Goal: Transaction & Acquisition: Purchase product/service

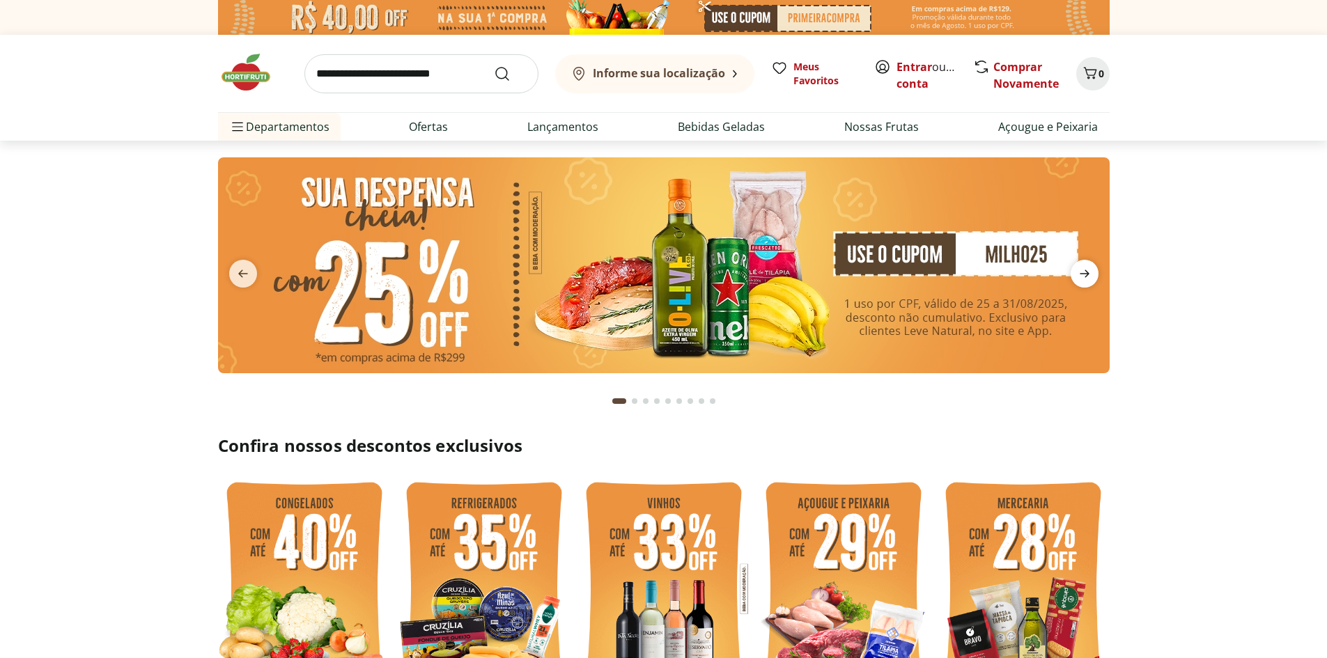
click at [1076, 267] on icon "next" at bounding box center [1084, 273] width 17 height 17
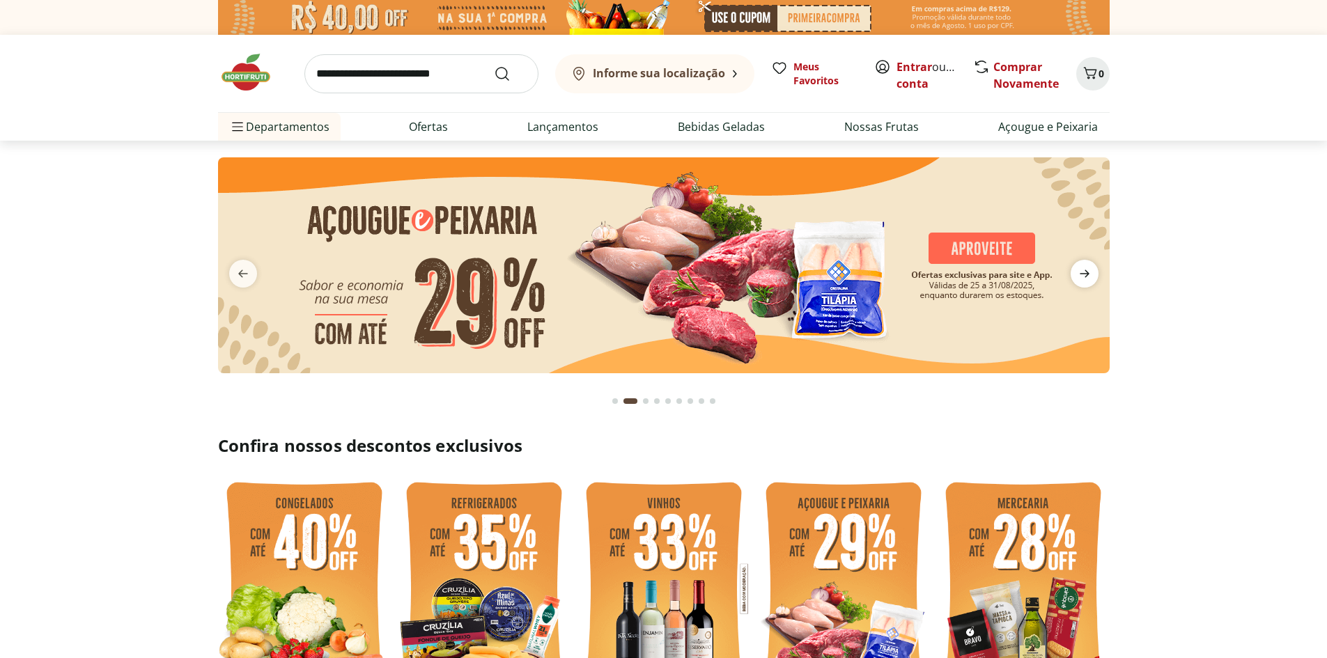
click at [1080, 270] on icon "next" at bounding box center [1084, 273] width 17 height 17
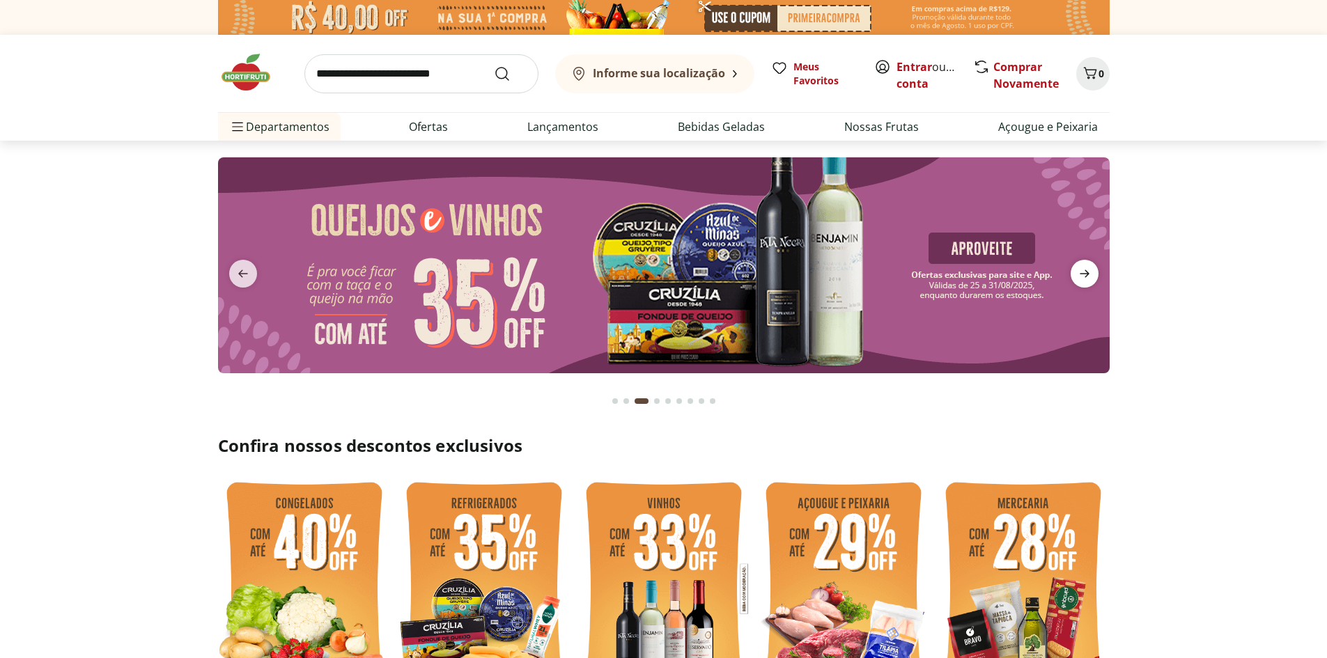
click at [1080, 270] on icon "next" at bounding box center [1084, 273] width 17 height 17
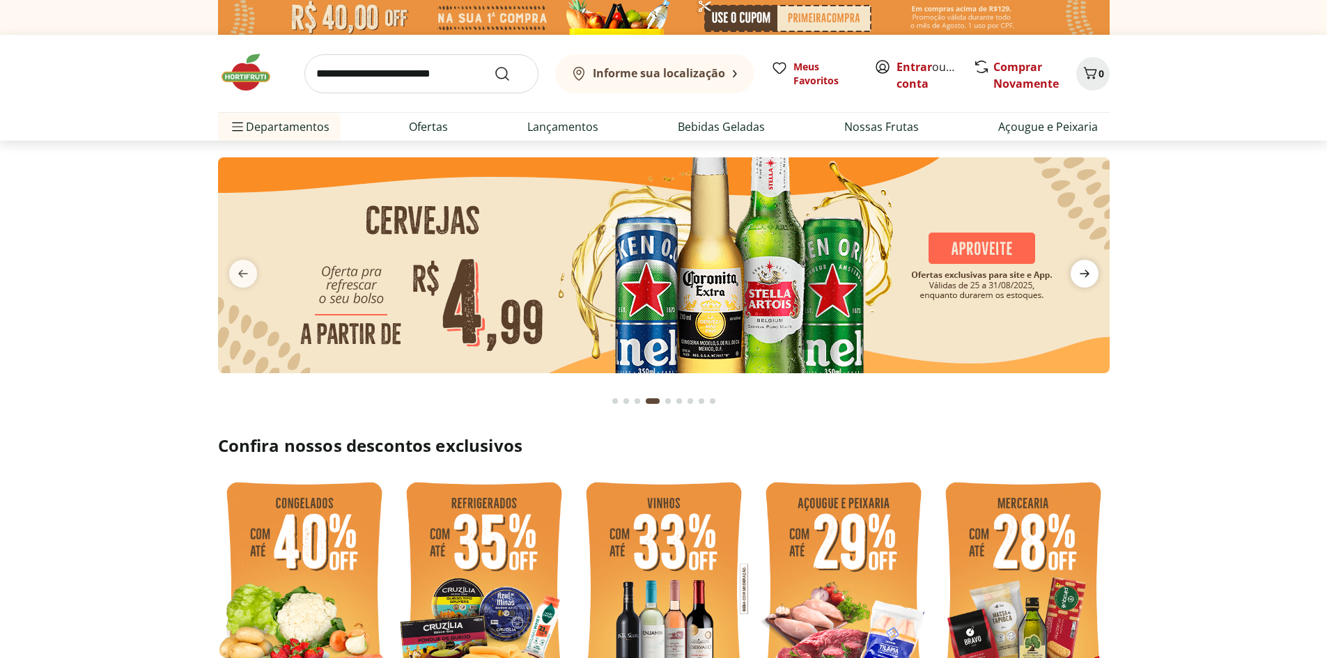
click at [1080, 270] on icon "next" at bounding box center [1084, 273] width 17 height 17
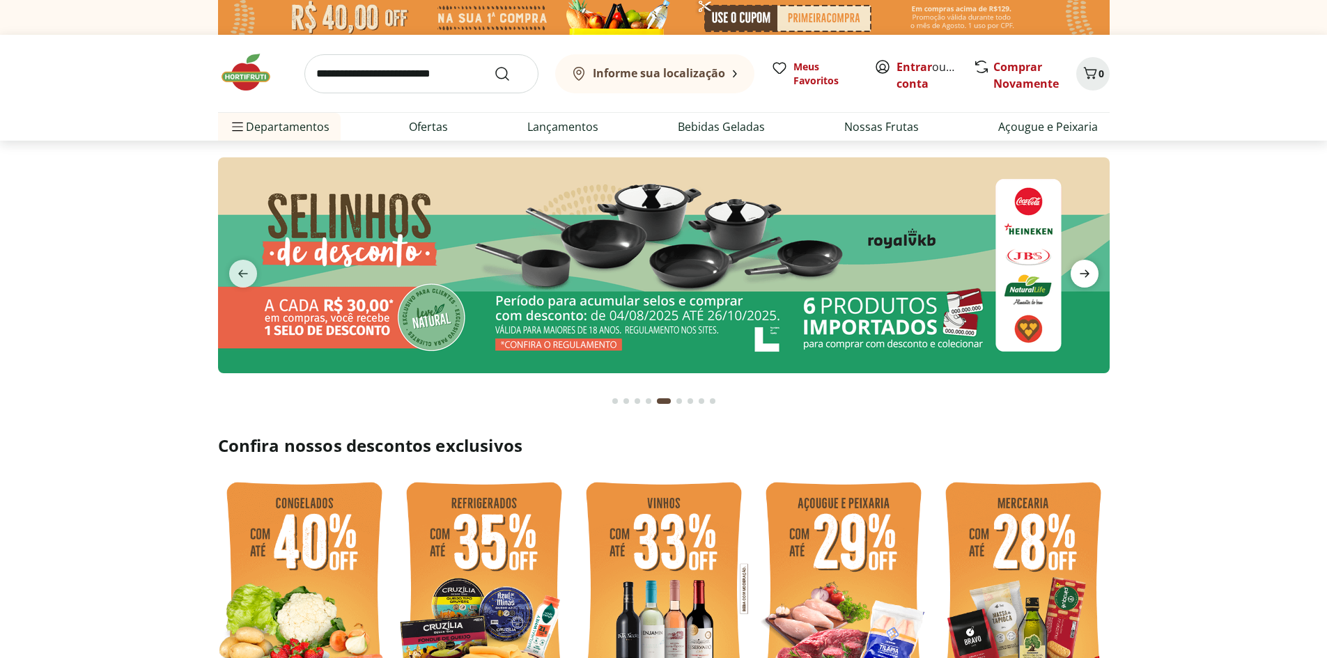
click at [1080, 270] on icon "next" at bounding box center [1084, 273] width 17 height 17
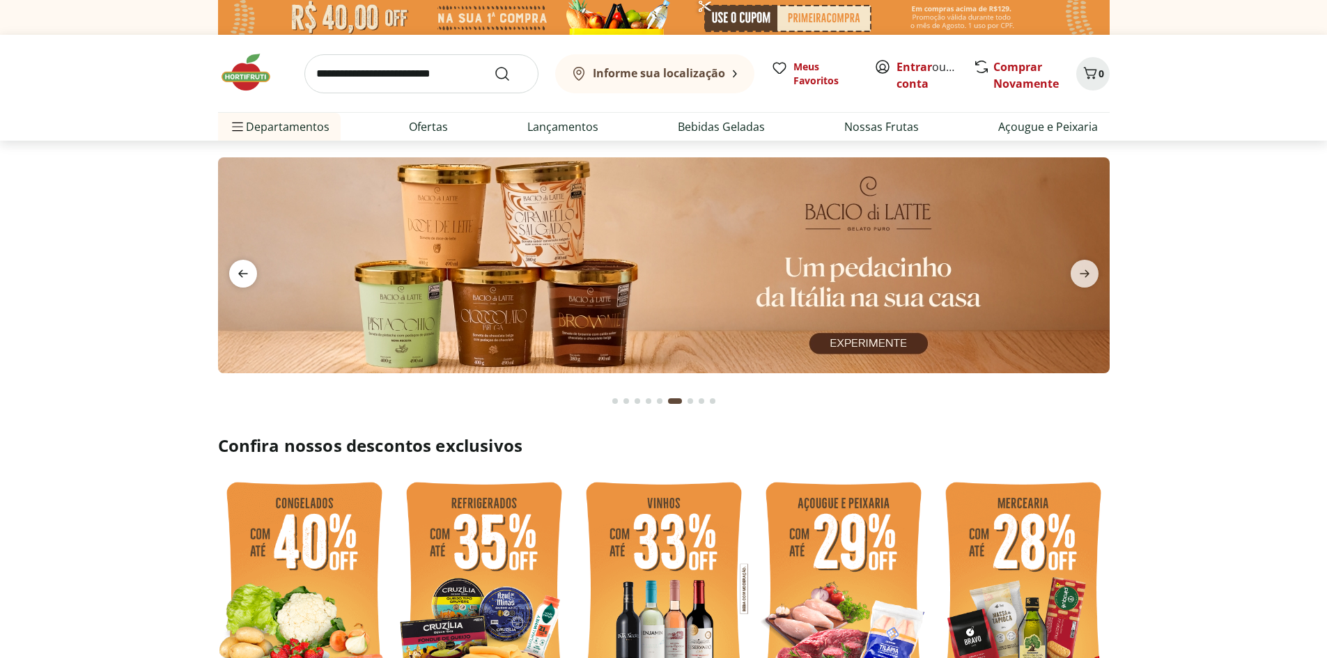
click at [237, 271] on icon "previous" at bounding box center [243, 273] width 17 height 17
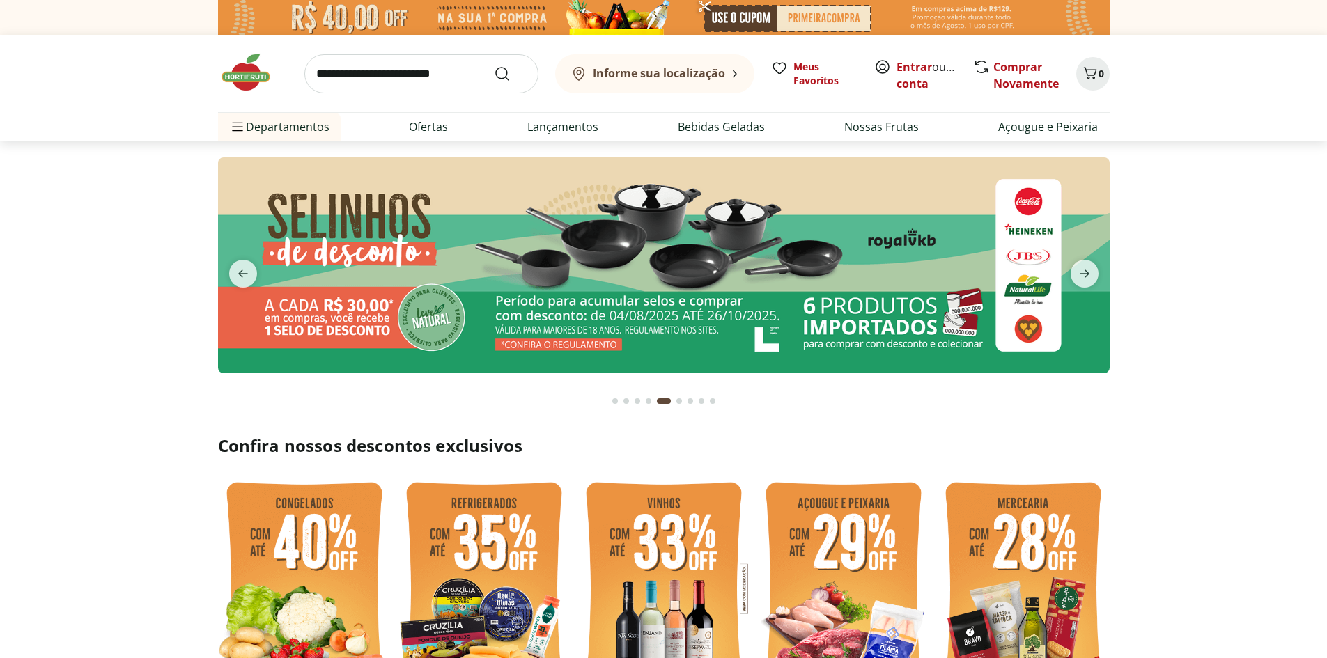
click at [373, 79] on input "search" at bounding box center [421, 73] width 234 height 39
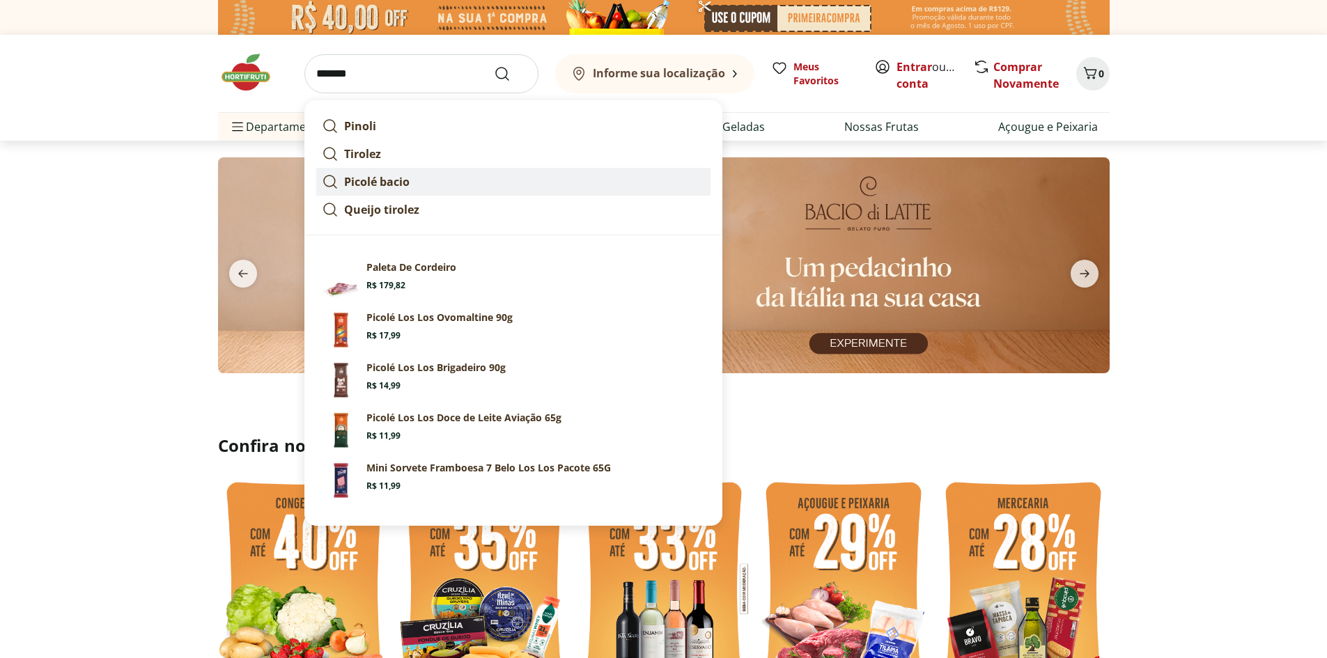
click at [387, 184] on strong "Picolé bacio" at bounding box center [376, 181] width 65 height 15
type input "**********"
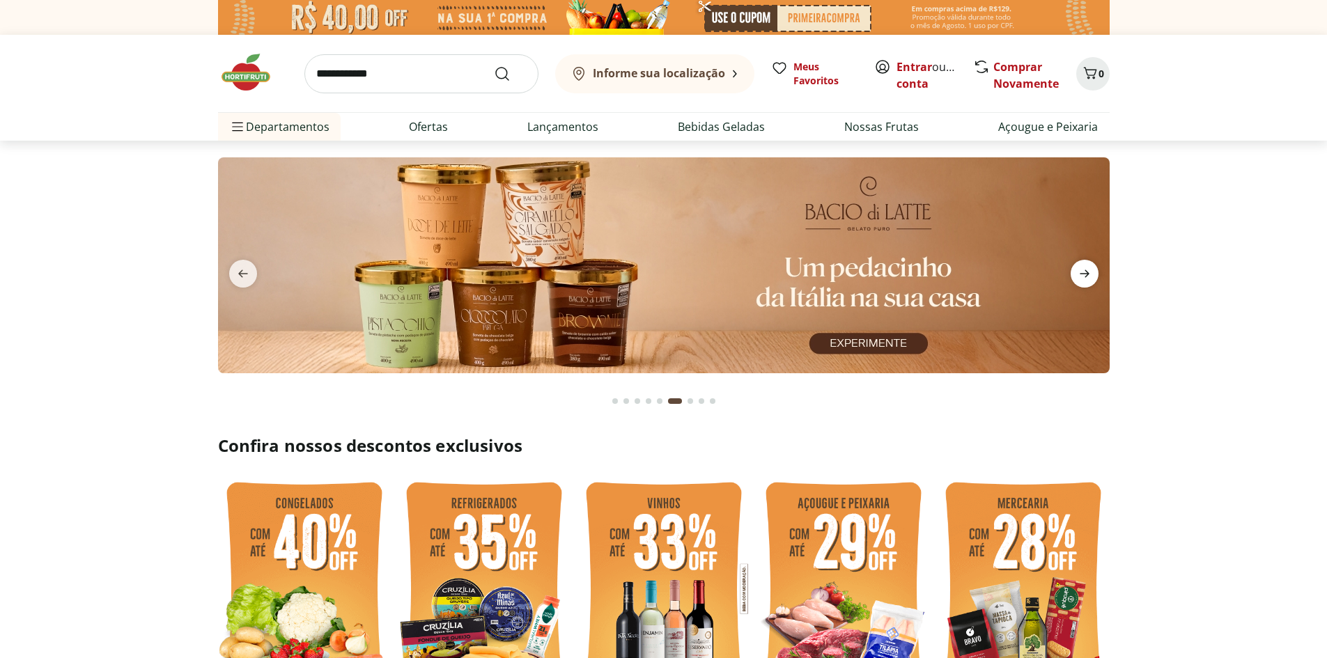
click at [1079, 274] on icon "next" at bounding box center [1084, 274] width 10 height 8
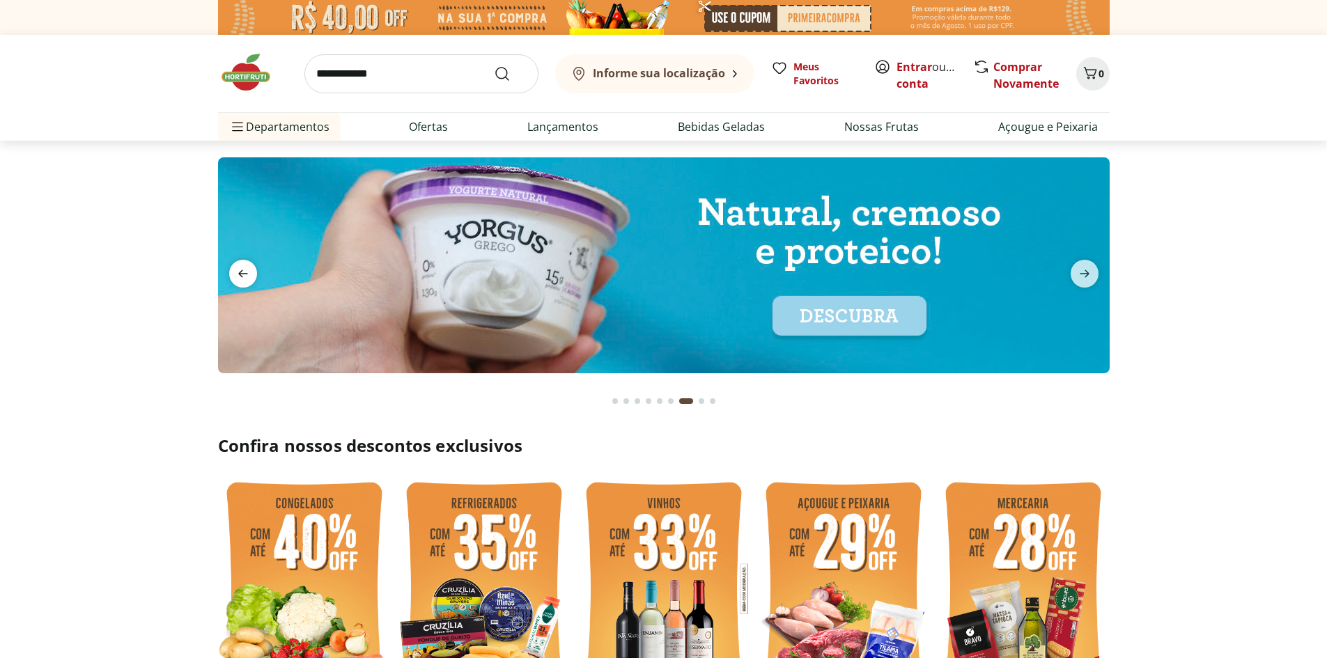
click at [245, 281] on icon "previous" at bounding box center [243, 273] width 17 height 17
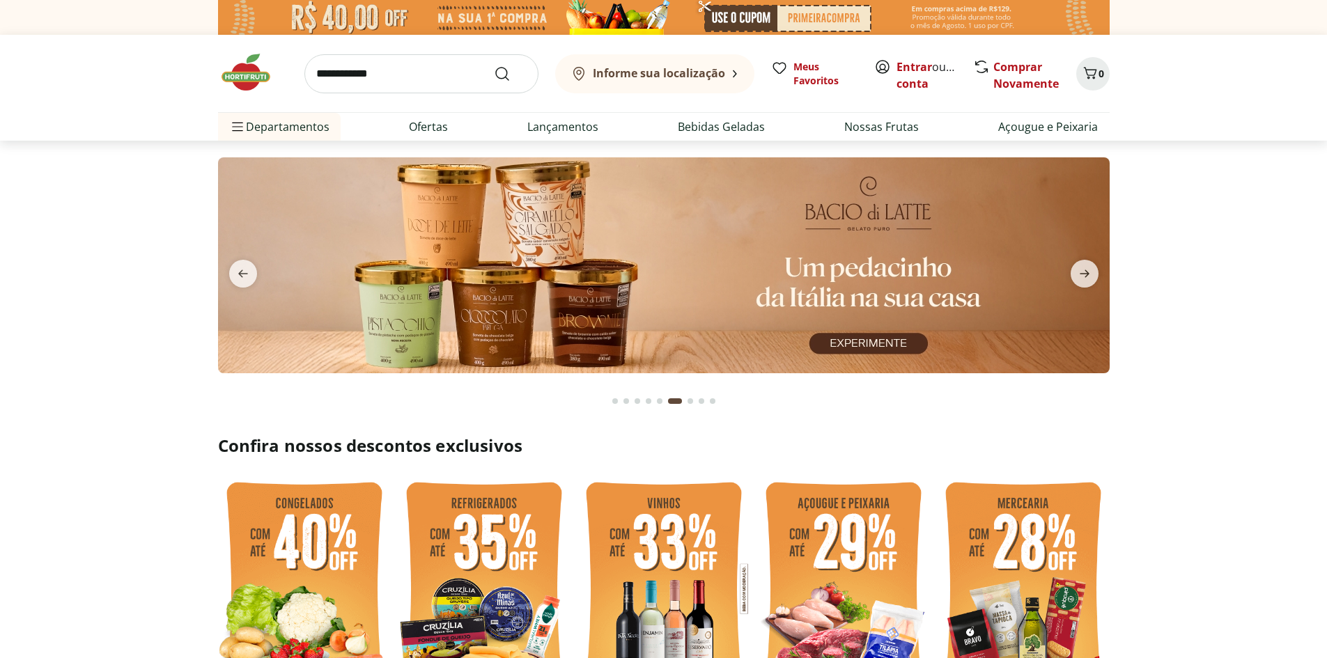
click at [673, 251] on img at bounding box center [662, 265] width 891 height 216
select select "**********"
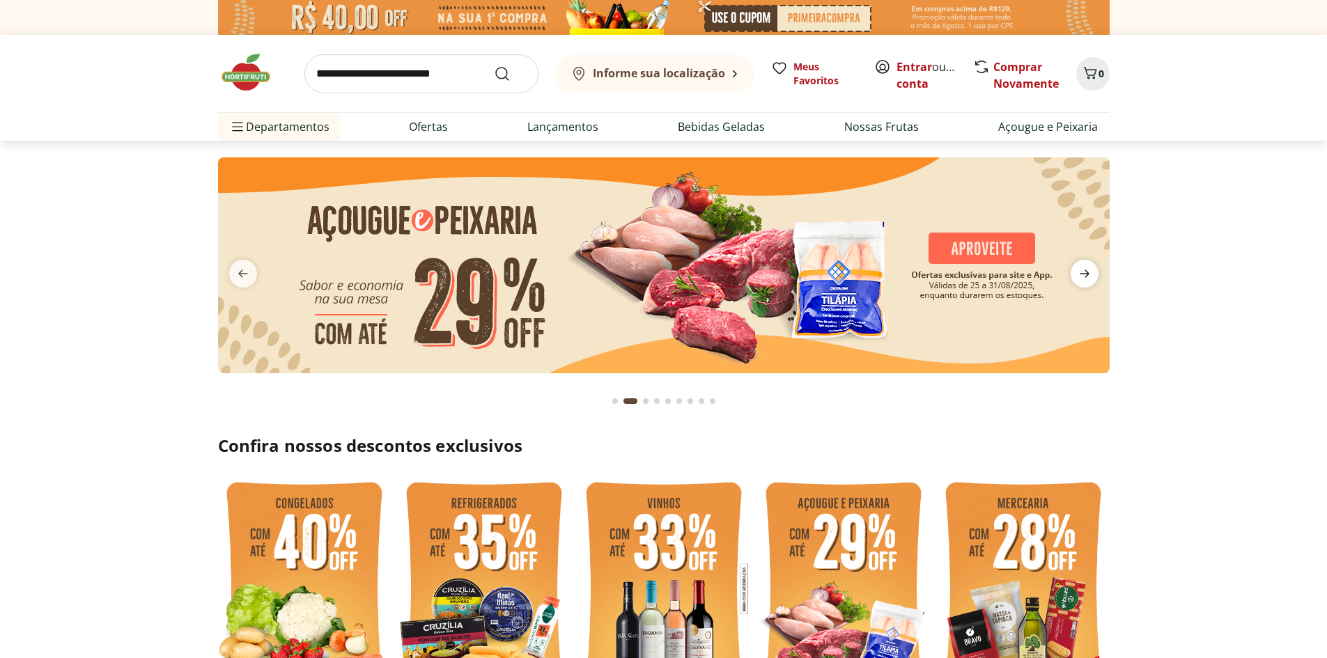
click at [1090, 272] on icon "next" at bounding box center [1084, 273] width 17 height 17
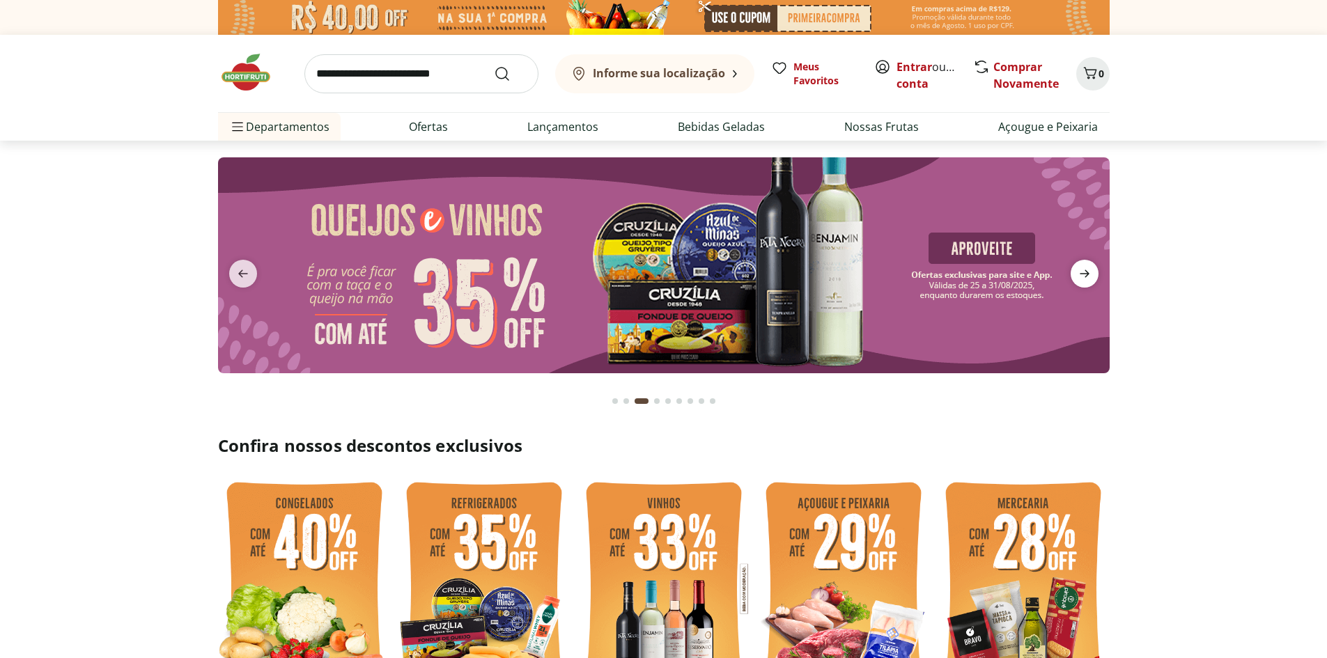
click at [1090, 272] on icon "next" at bounding box center [1084, 273] width 17 height 17
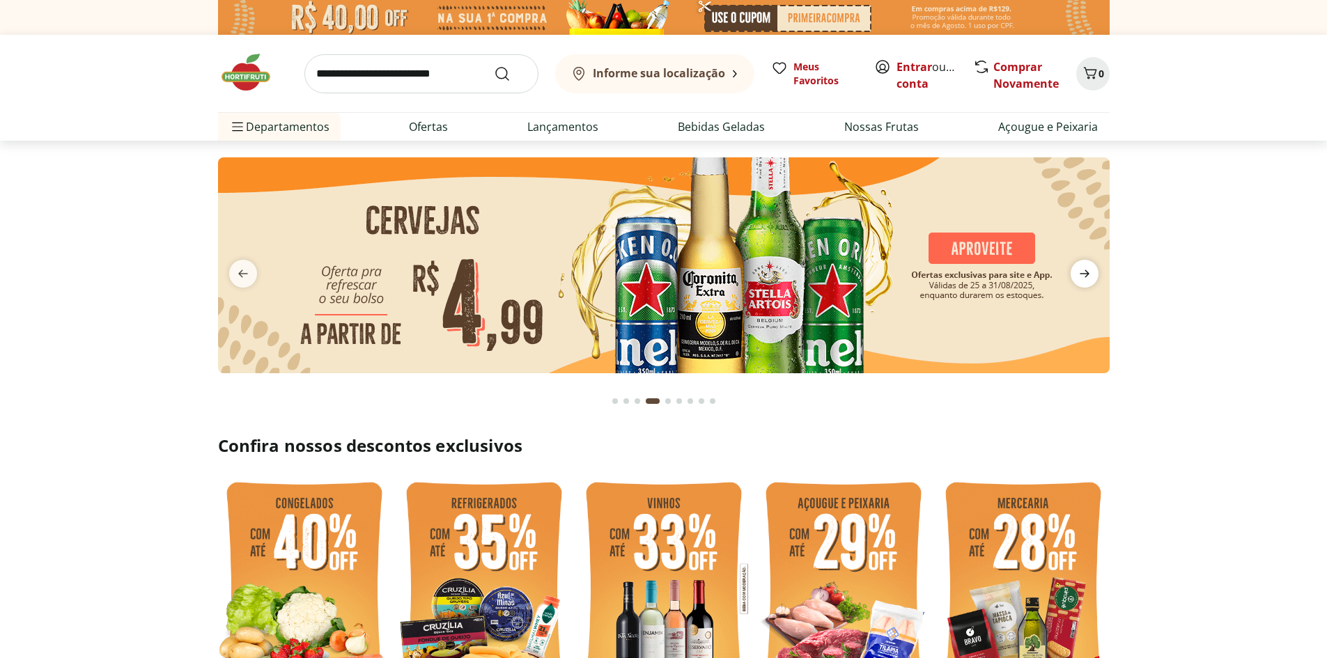
click at [1090, 272] on icon "next" at bounding box center [1084, 273] width 17 height 17
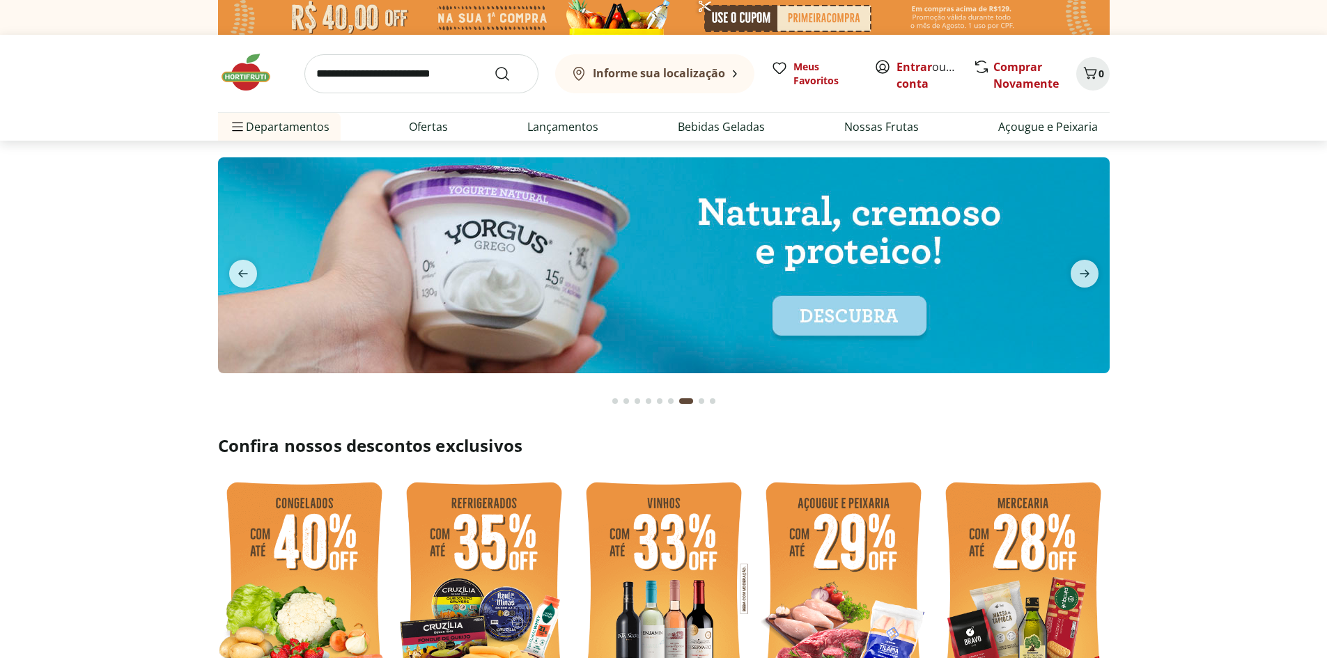
click at [1068, 272] on button "next" at bounding box center [1084, 274] width 50 height 28
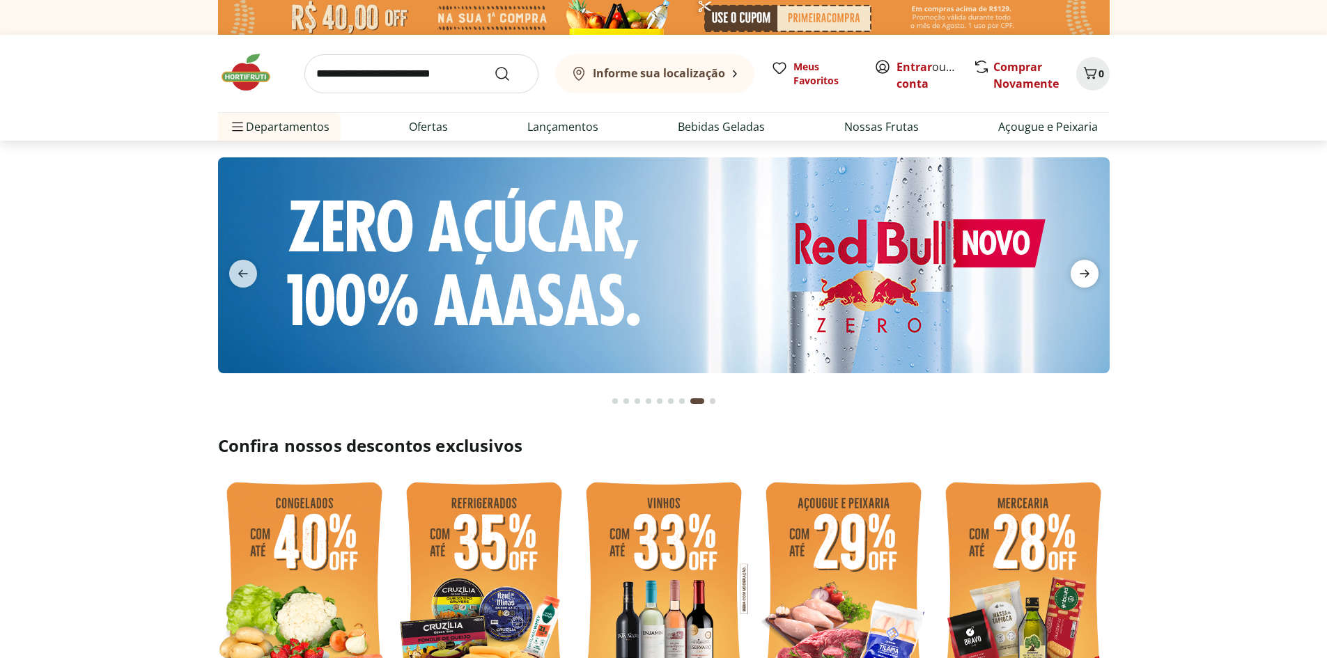
click at [1079, 276] on icon "next" at bounding box center [1084, 273] width 17 height 17
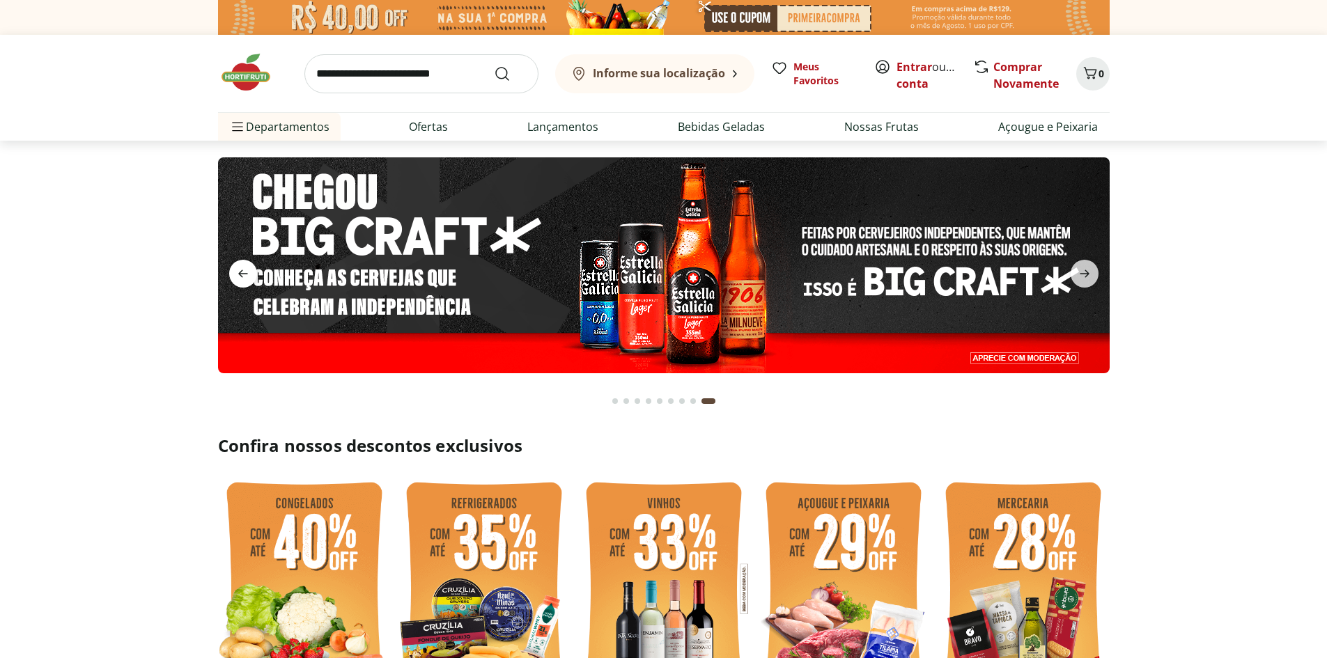
click at [249, 272] on icon "previous" at bounding box center [243, 273] width 17 height 17
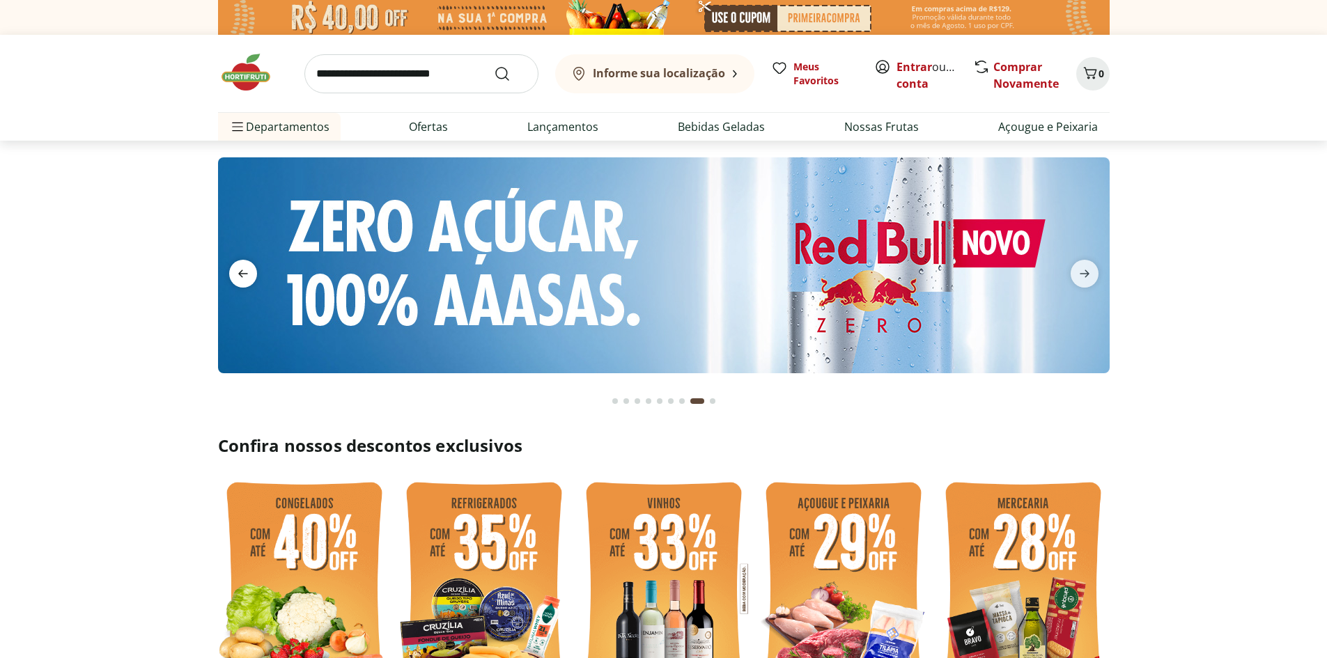
click at [249, 272] on icon "previous" at bounding box center [243, 273] width 17 height 17
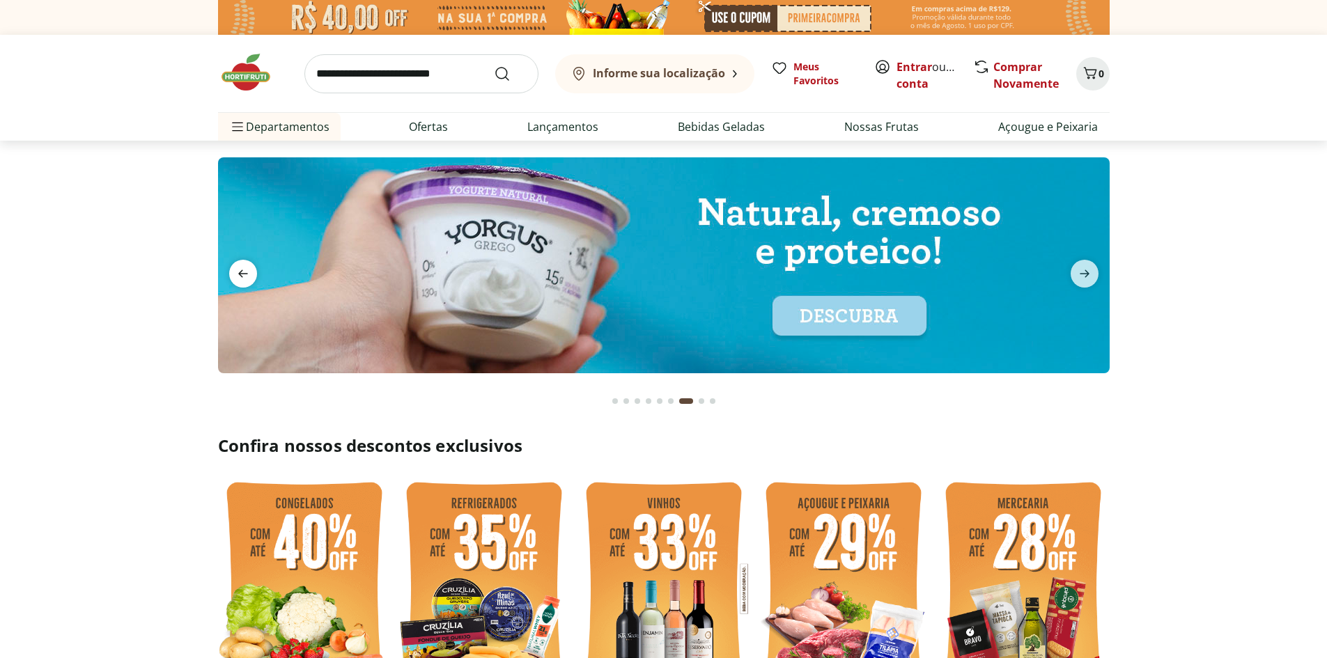
click at [249, 272] on icon "previous" at bounding box center [243, 273] width 17 height 17
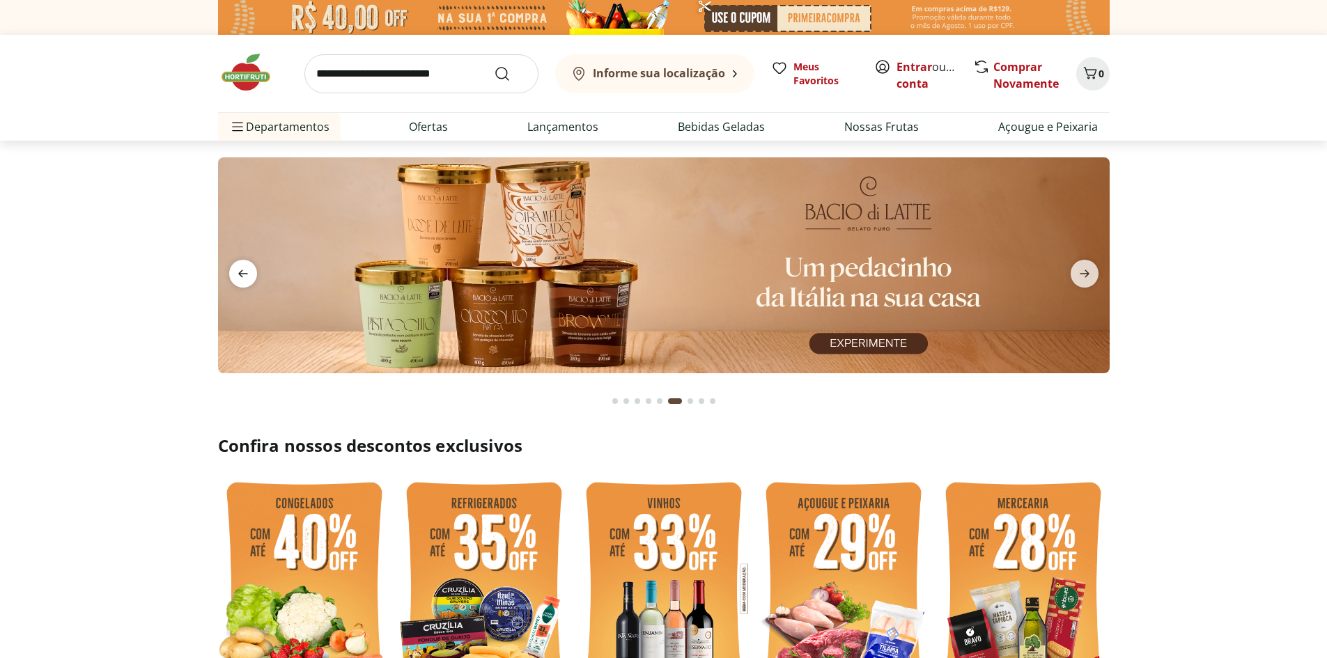
click at [249, 272] on icon "previous" at bounding box center [243, 273] width 17 height 17
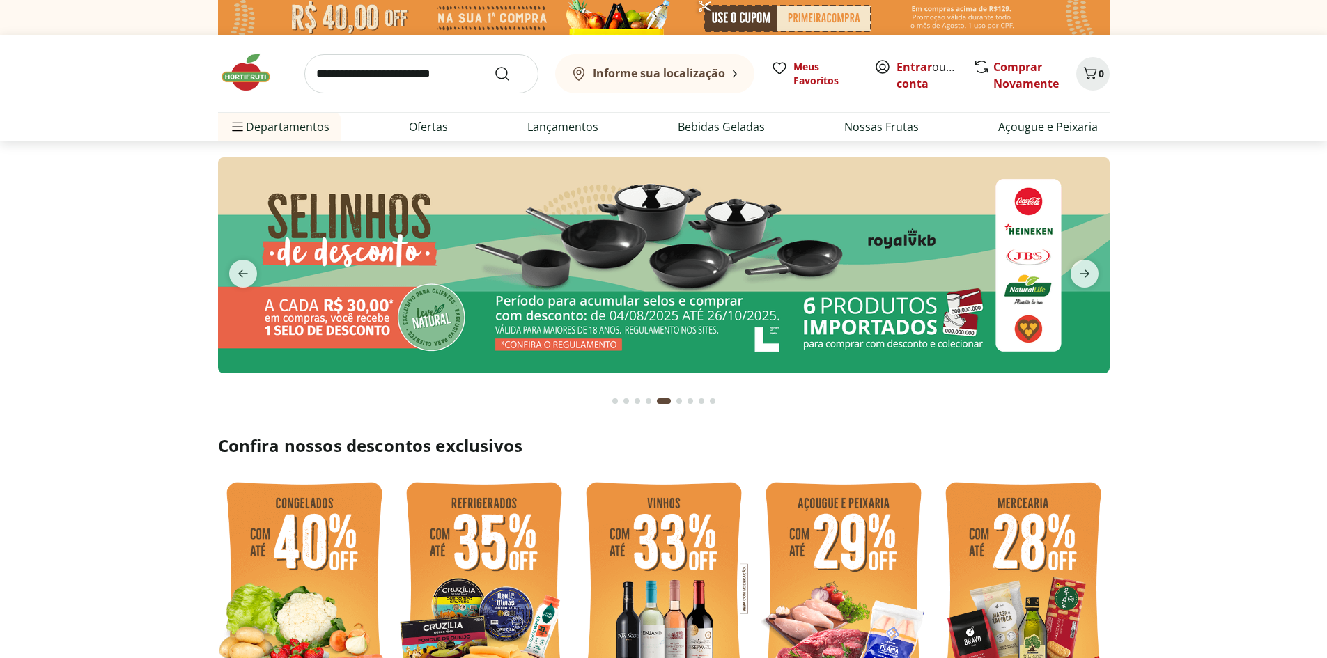
click at [712, 235] on img at bounding box center [663, 265] width 891 height 216
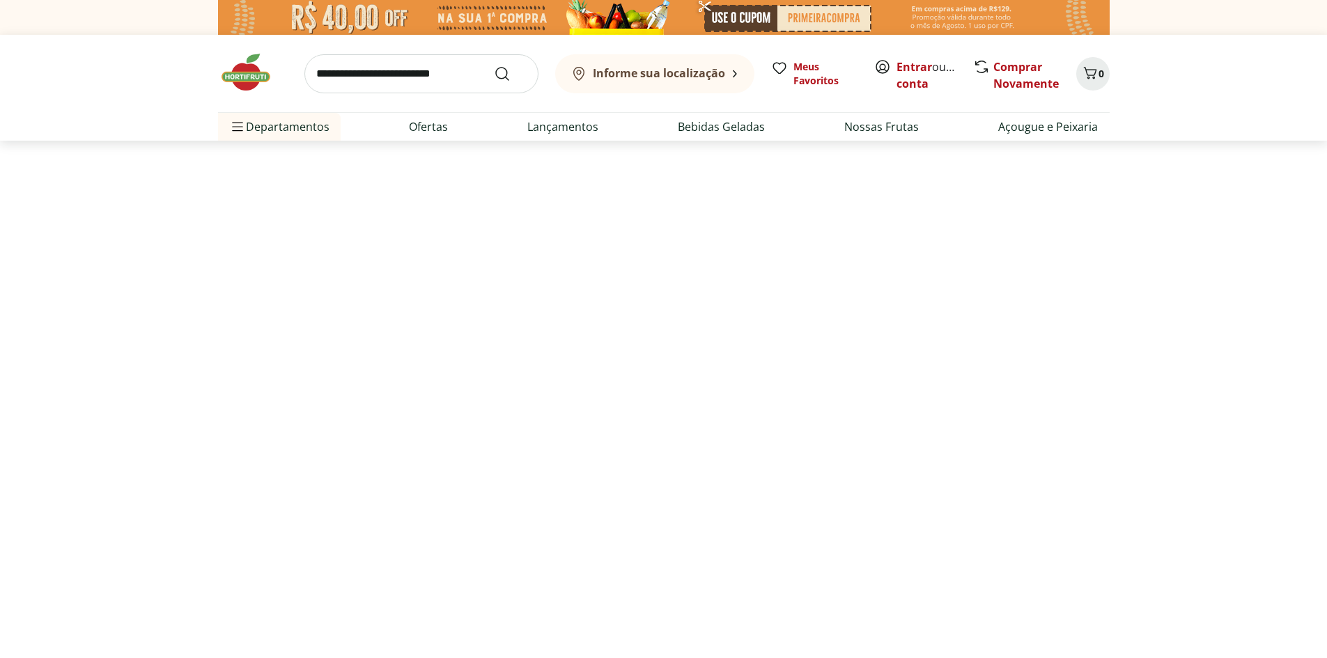
select select "**********"
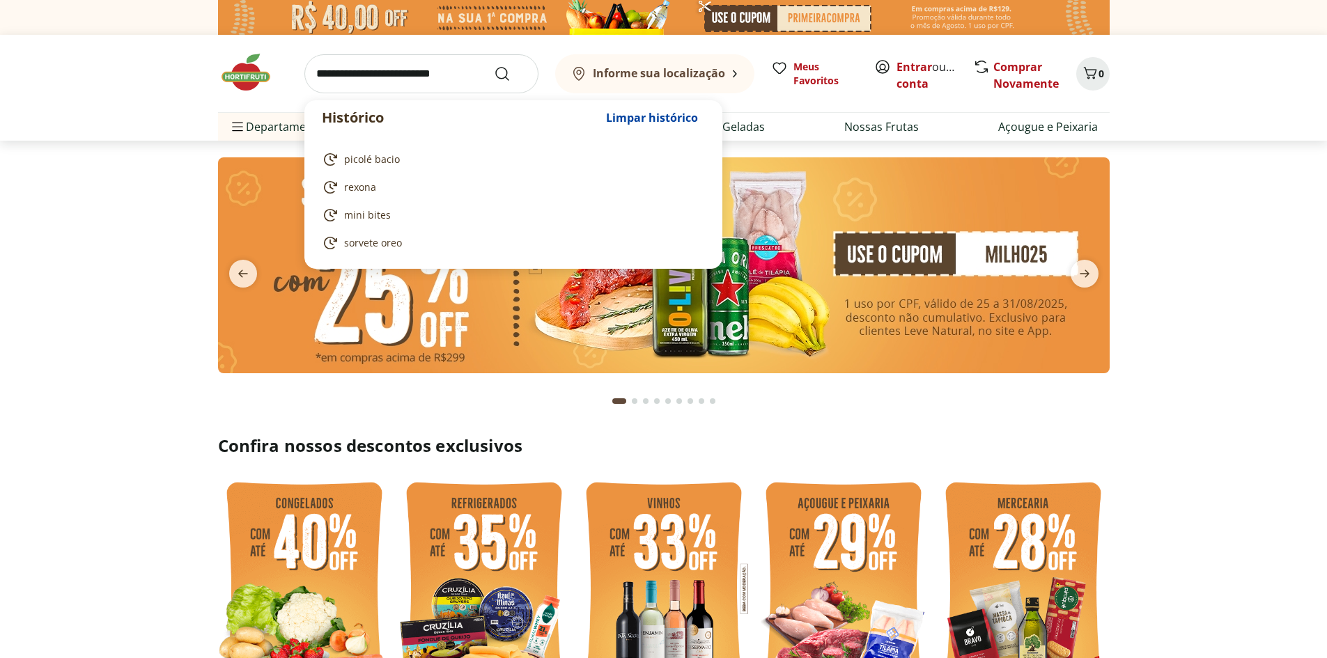
click at [357, 84] on input "search" at bounding box center [421, 73] width 234 height 39
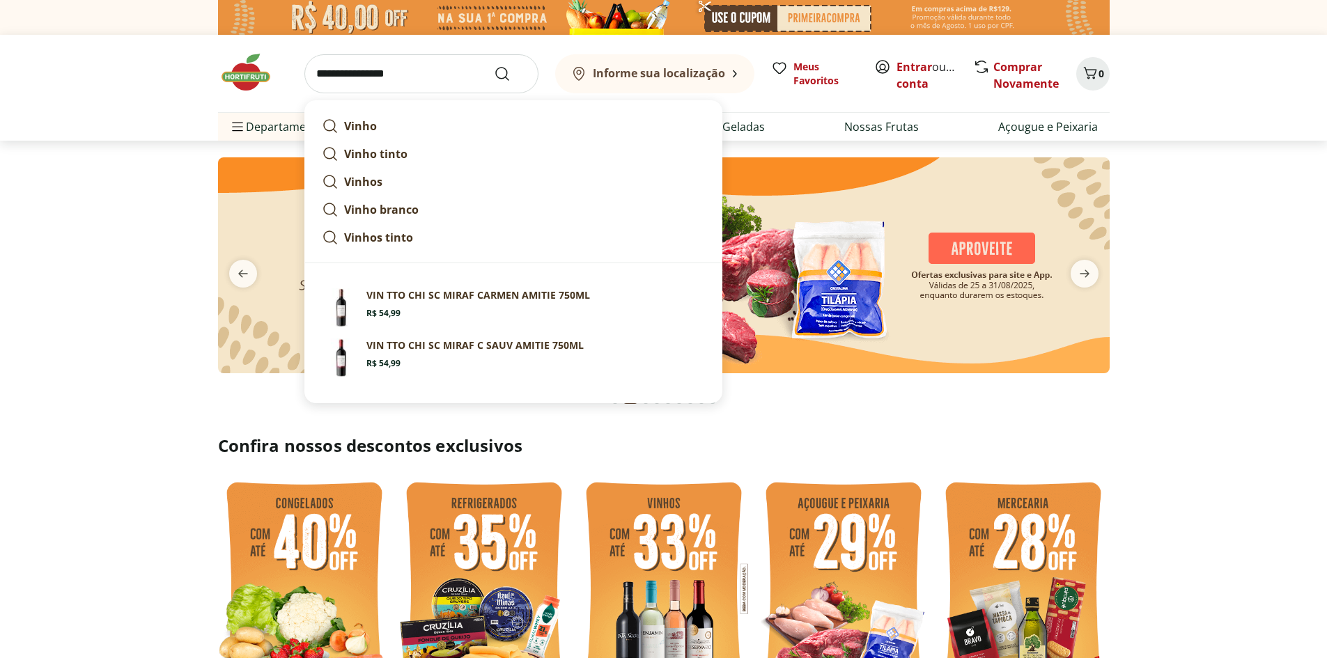
type input "**********"
click at [494, 65] on button "Submit Search" at bounding box center [510, 73] width 33 height 17
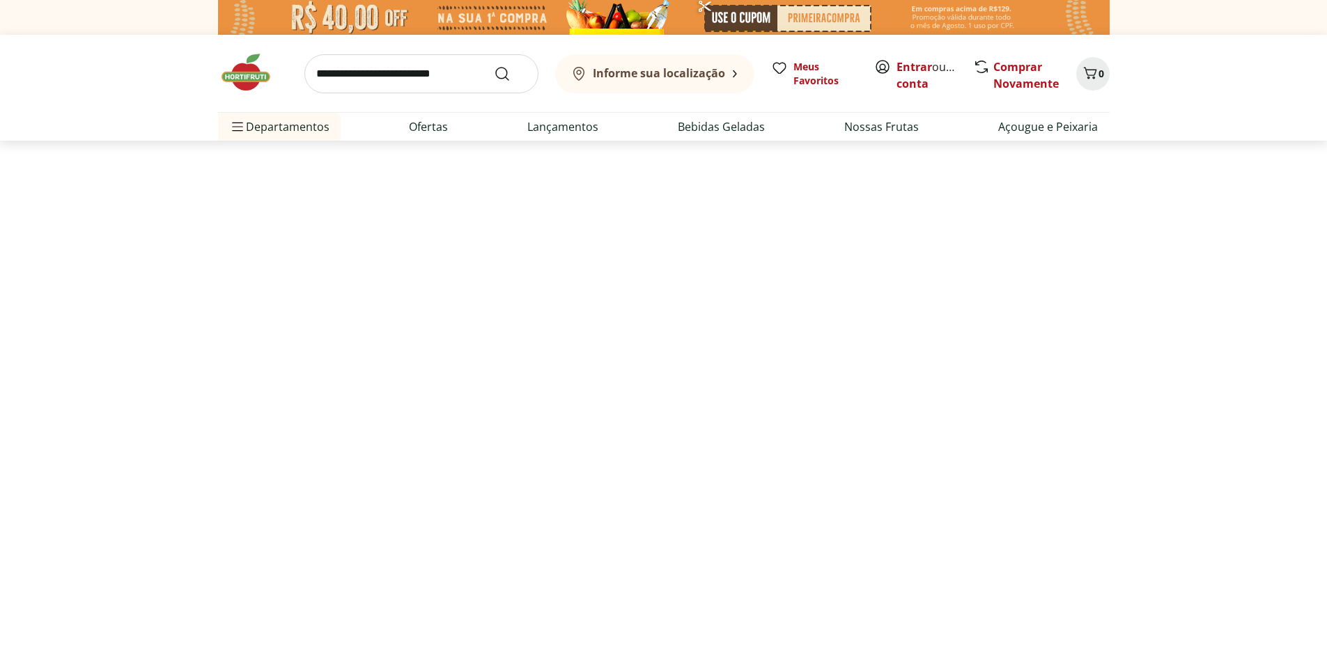
select select "**********"
